Goal: Task Accomplishment & Management: Manage account settings

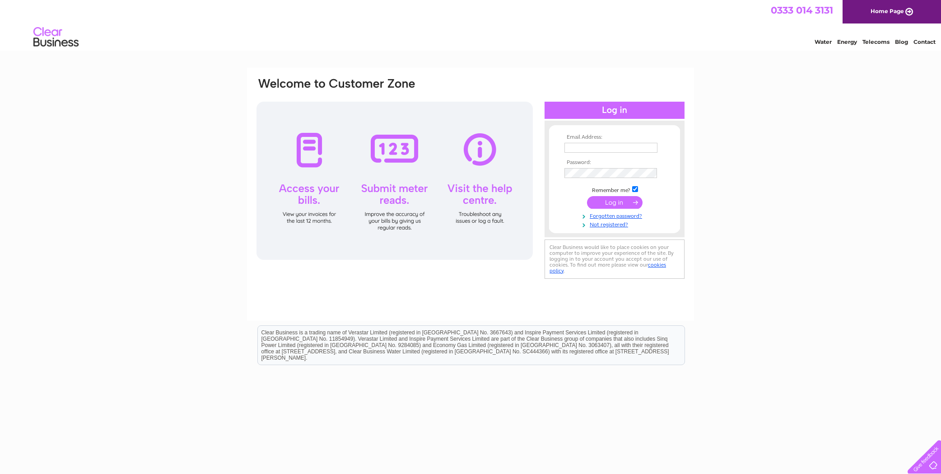
type input "[EMAIL_ADDRESS][DOMAIN_NAME]"
click at [602, 201] on input "submit" at bounding box center [615, 202] width 56 height 13
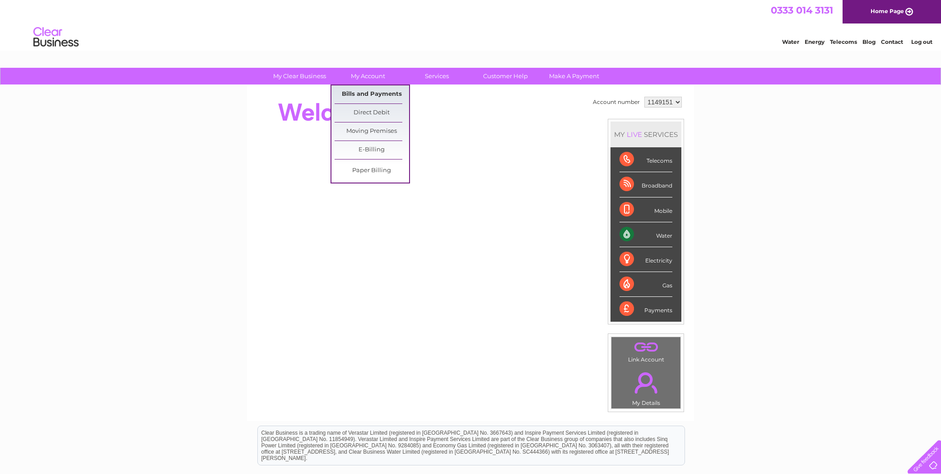
click at [380, 93] on link "Bills and Payments" at bounding box center [372, 94] width 75 height 18
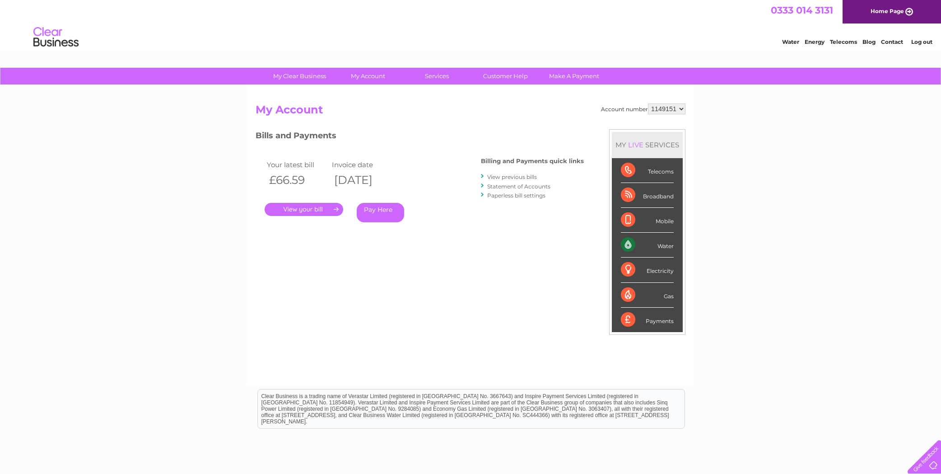
click at [330, 210] on link "." at bounding box center [304, 209] width 79 height 13
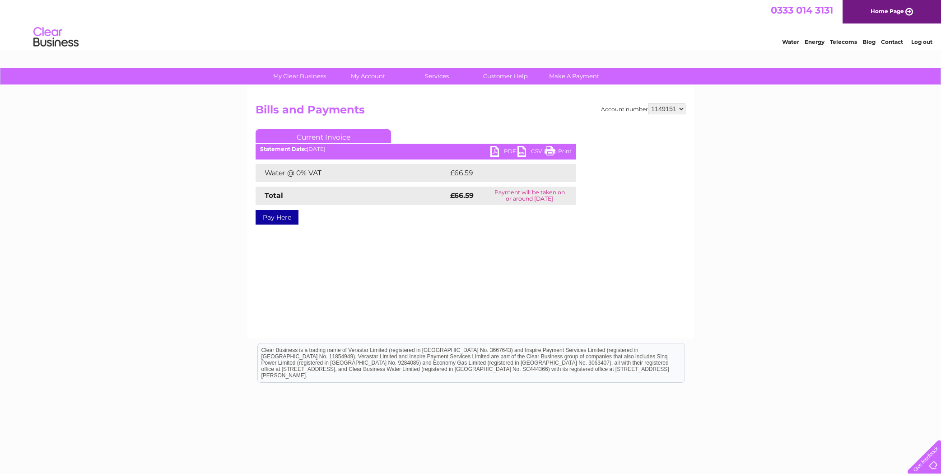
click at [500, 150] on link "PDF" at bounding box center [503, 152] width 27 height 13
